Goal: Task Accomplishment & Management: Use online tool/utility

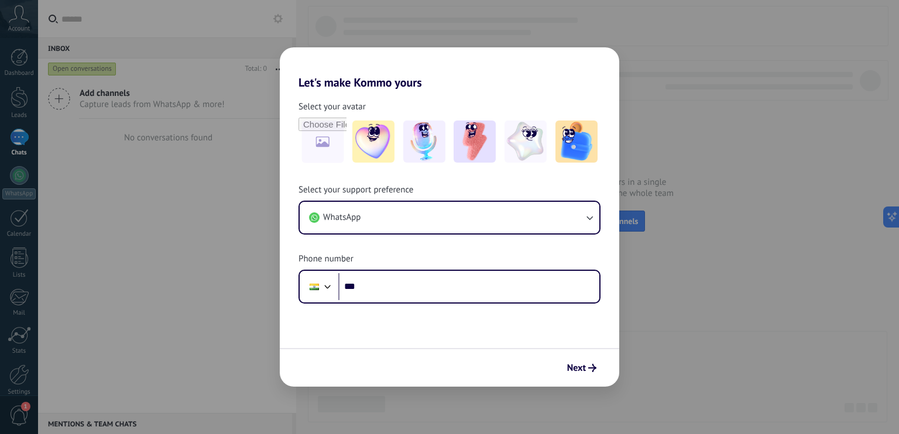
click at [107, 199] on div "Let's make Kommo yours Select your avatar Select your support preference WhatsA…" at bounding box center [449, 217] width 899 height 434
click at [498, 403] on div "Let's make Kommo yours Select your avatar Select your support preference WhatsA…" at bounding box center [449, 217] width 899 height 434
click at [167, 211] on div "Let's make Kommo yours Select your avatar Select your support preference WhatsA…" at bounding box center [449, 217] width 899 height 434
click at [319, 145] on input "file" at bounding box center [323, 142] width 46 height 46
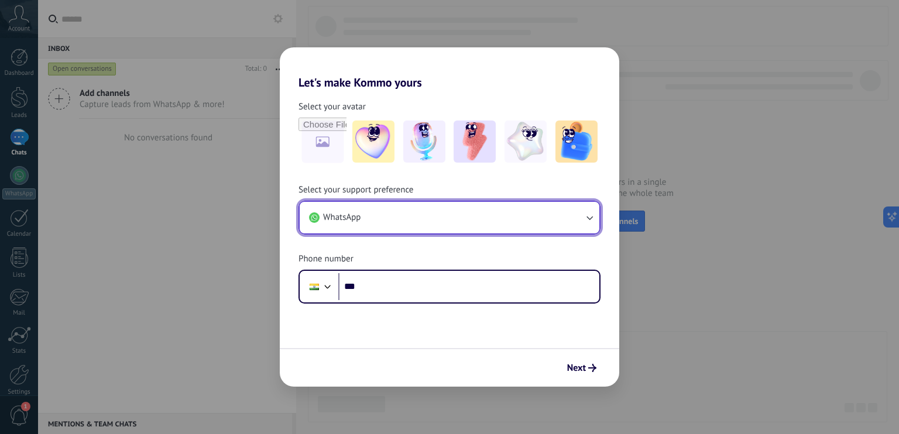
click at [478, 219] on button "WhatsApp" at bounding box center [450, 218] width 300 height 32
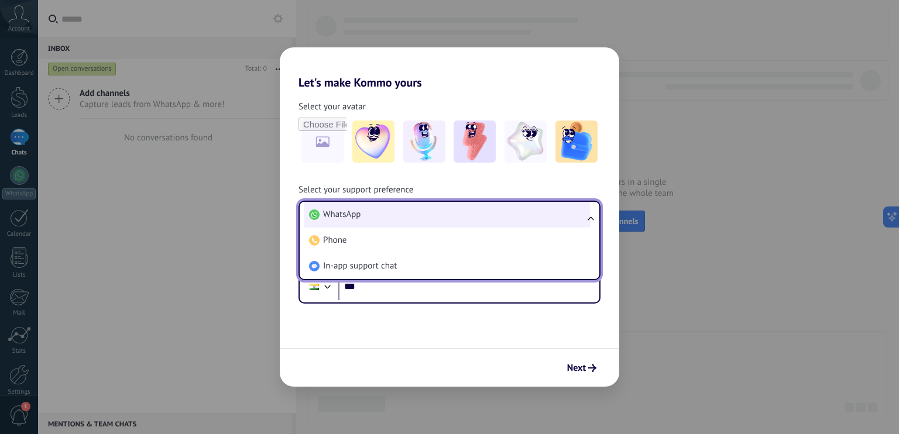
click at [478, 217] on li "WhatsApp" at bounding box center [447, 215] width 286 height 26
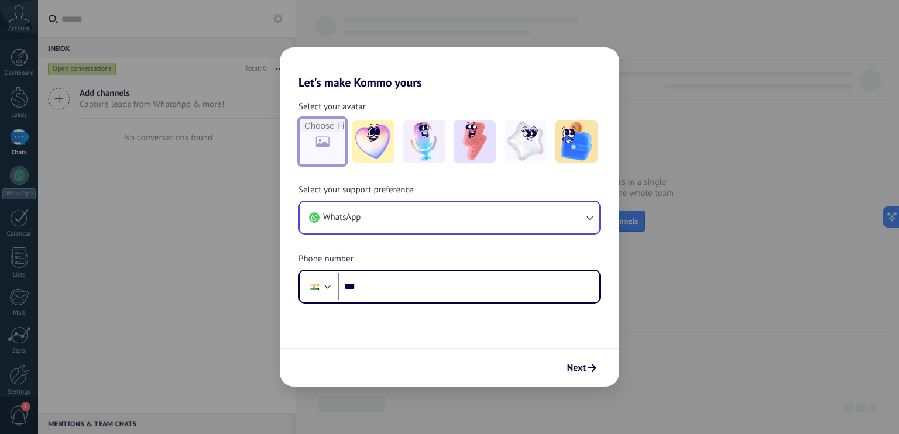
click at [302, 145] on input "file" at bounding box center [323, 142] width 46 height 46
